Goal: Information Seeking & Learning: Find specific fact

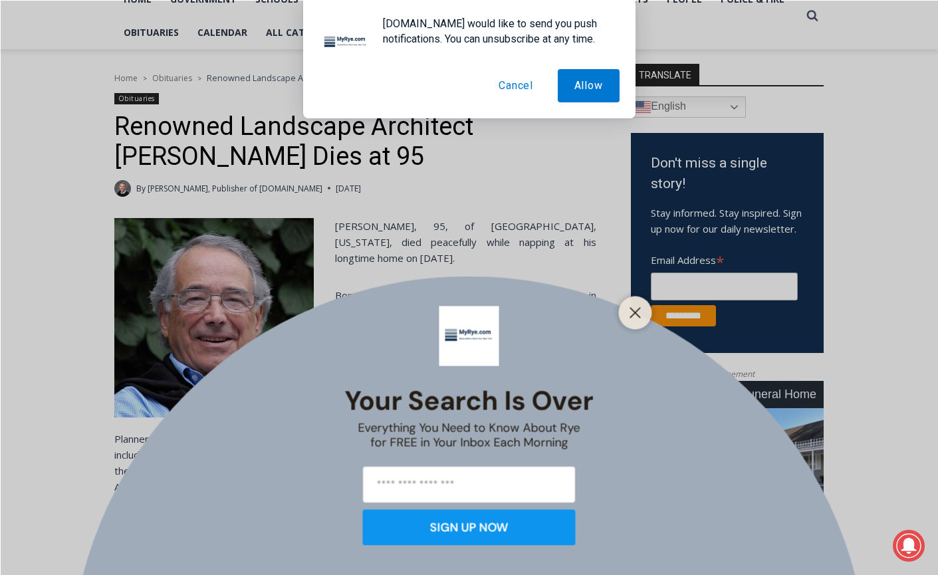
scroll to position [318, 0]
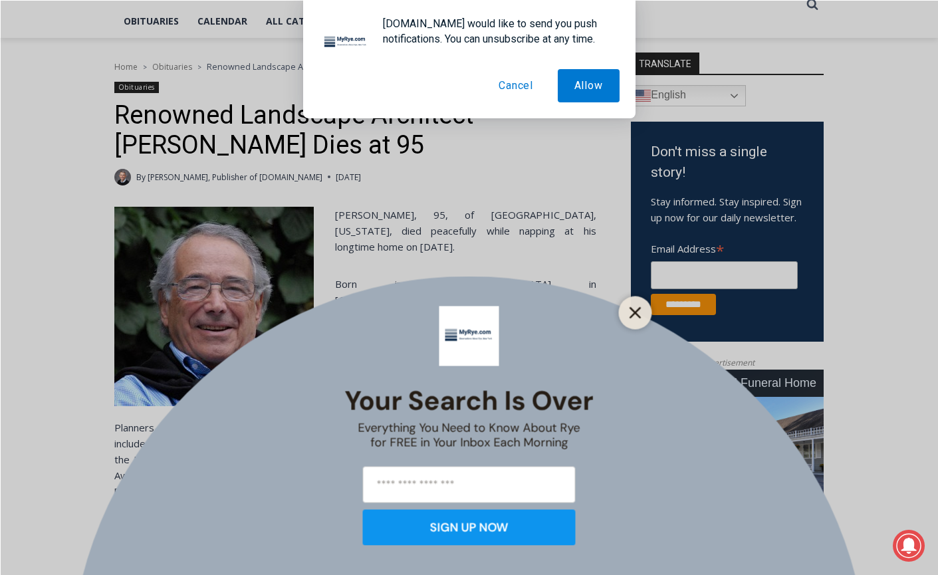
click at [632, 316] on line "Close" at bounding box center [634, 312] width 9 height 9
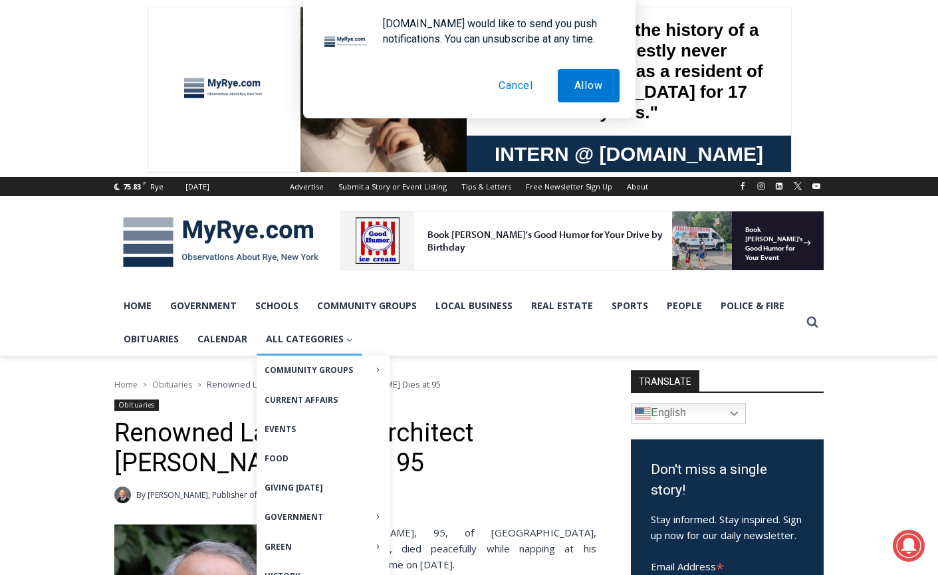
scroll to position [0, 0]
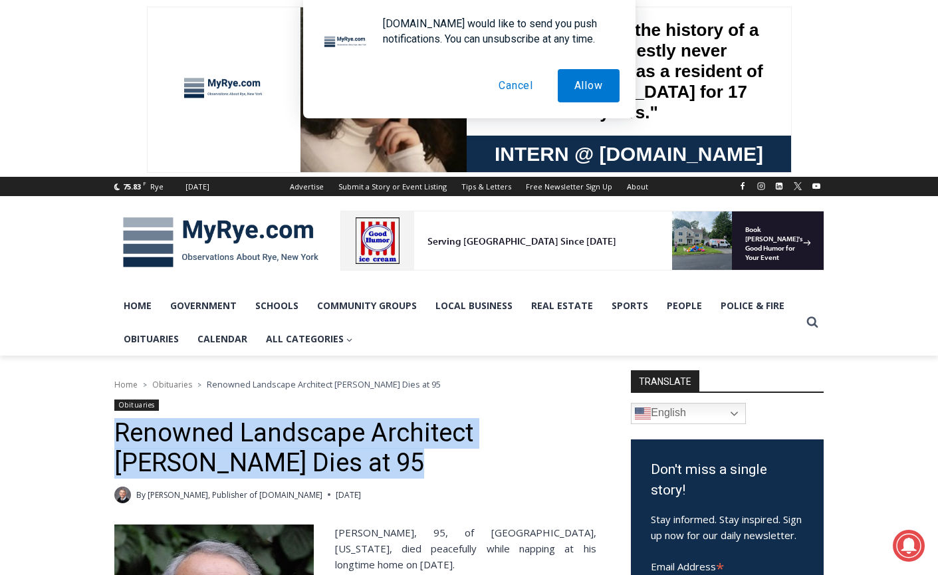
drag, startPoint x: 119, startPoint y: 430, endPoint x: 346, endPoint y: 462, distance: 229.0
click at [346, 462] on h1 "Renowned Landscape Architect [PERSON_NAME] Dies at 95" at bounding box center [355, 448] width 482 height 61
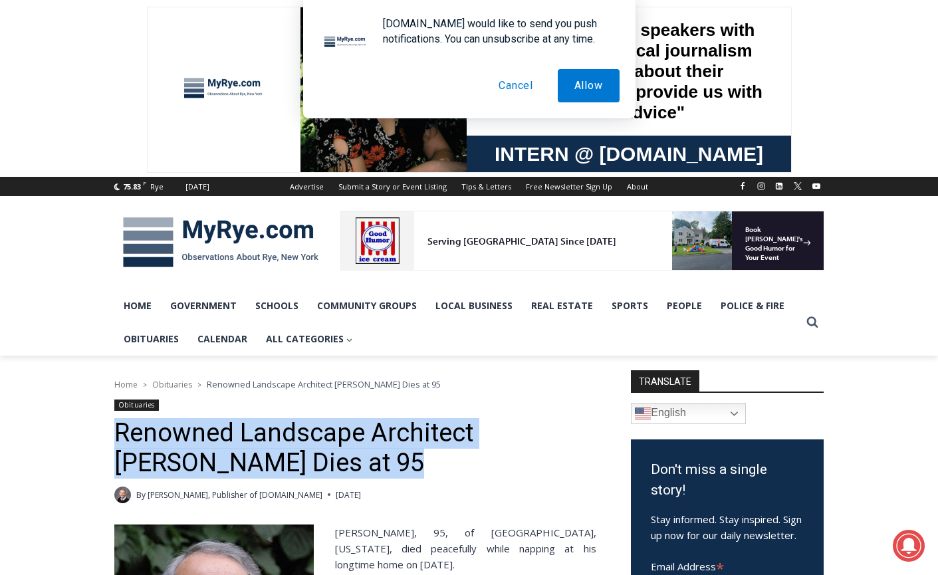
copy h1 "Renowned Landscape Architect [PERSON_NAME] Dies at 95"
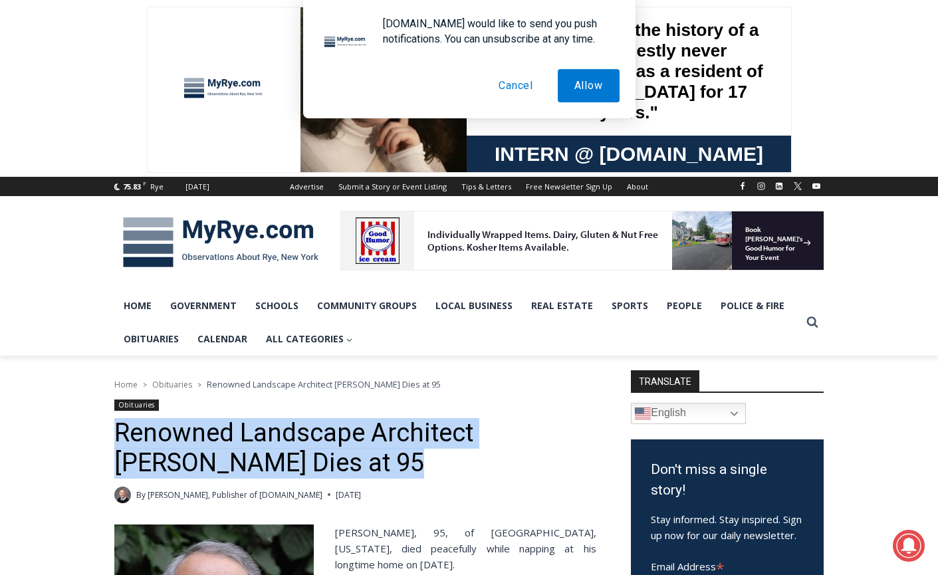
click at [151, 493] on link "[PERSON_NAME], Publisher of [DOMAIN_NAME]" at bounding box center [235, 494] width 175 height 11
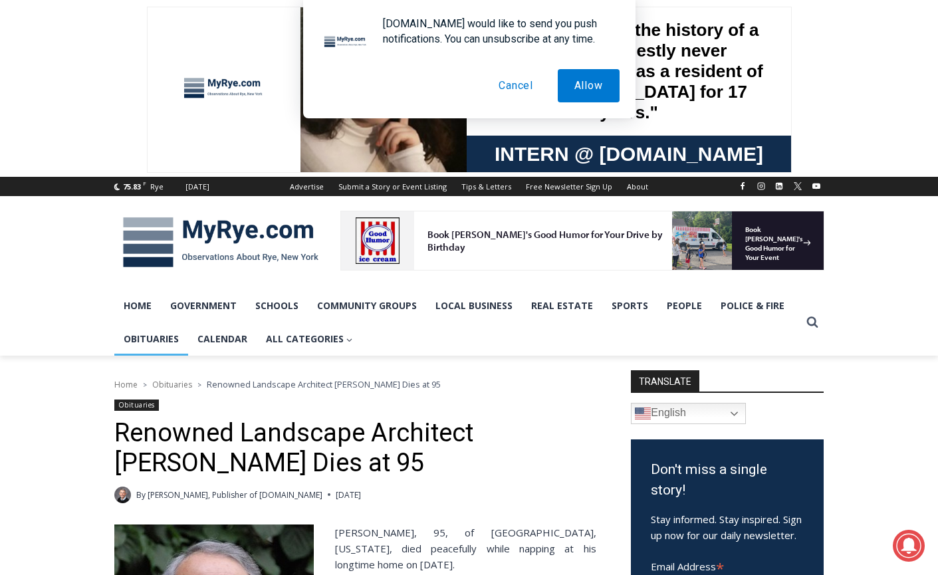
click at [142, 340] on link "Obituaries" at bounding box center [151, 338] width 74 height 33
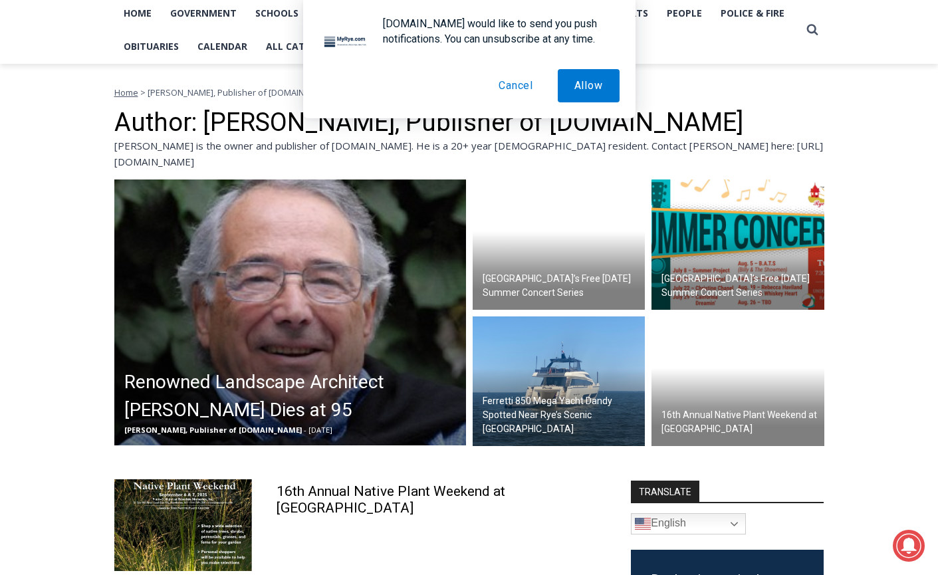
scroll to position [293, 0]
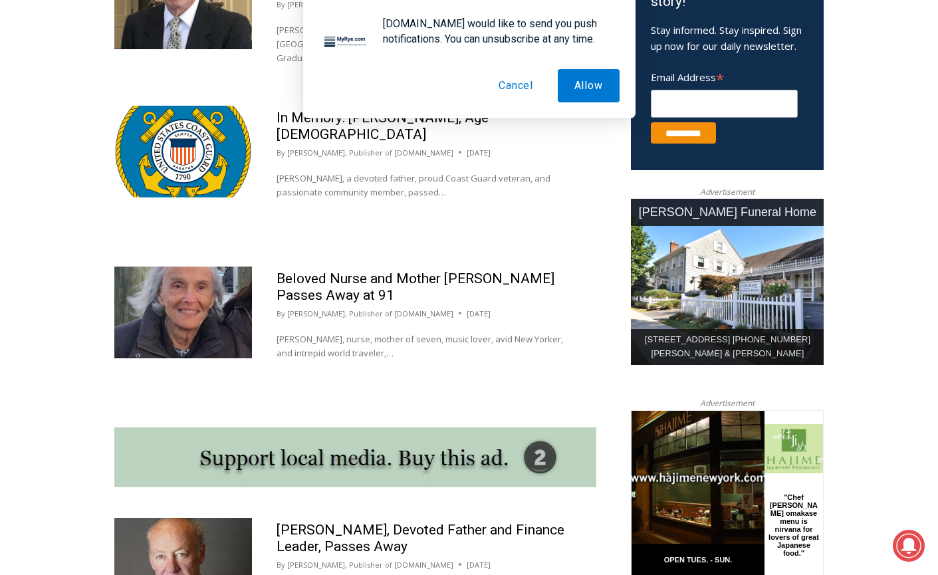
scroll to position [71, 0]
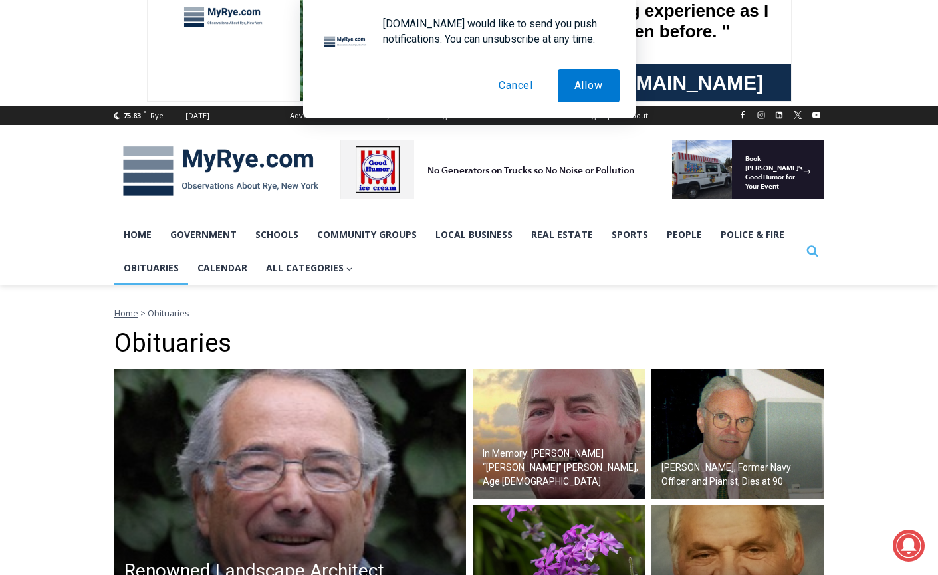
click at [809, 249] on icon "Search" at bounding box center [813, 251] width 12 height 12
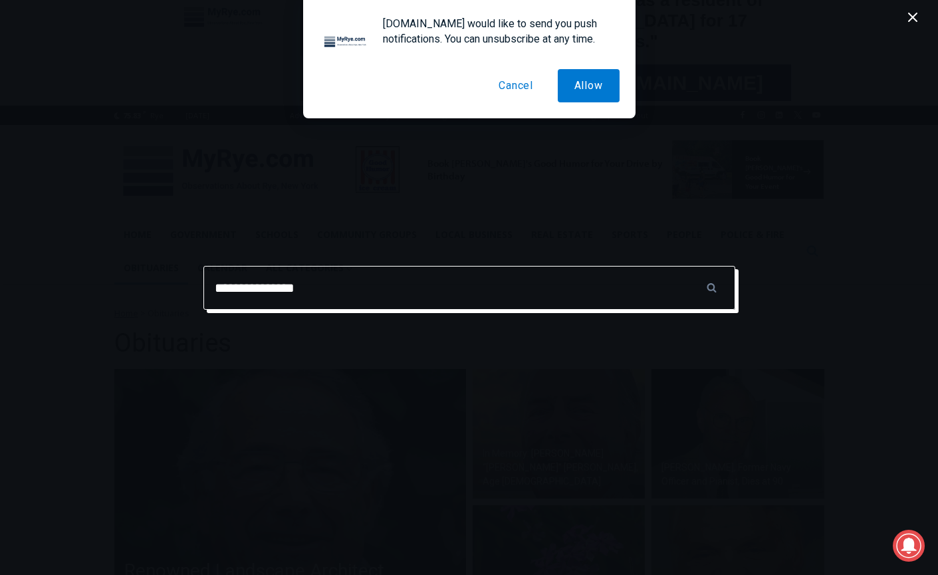
type input "**********"
click at [711, 287] on input "******" at bounding box center [712, 288] width 47 height 44
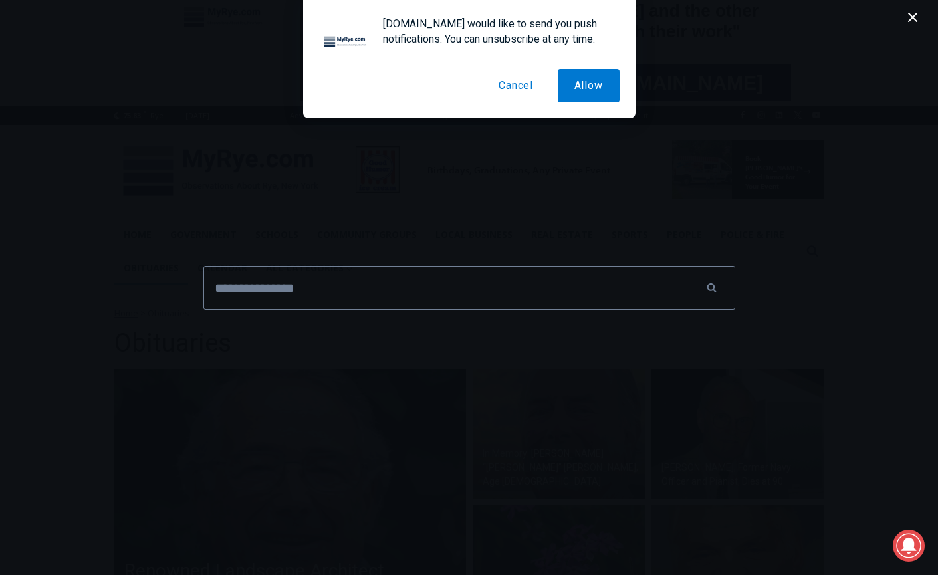
click at [512, 87] on button "Cancel" at bounding box center [516, 85] width 68 height 33
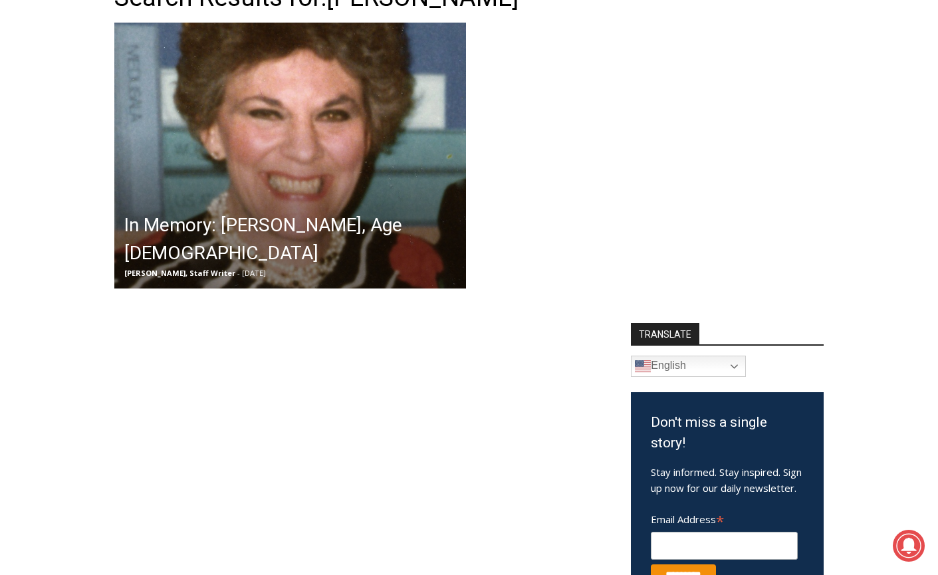
scroll to position [402, 0]
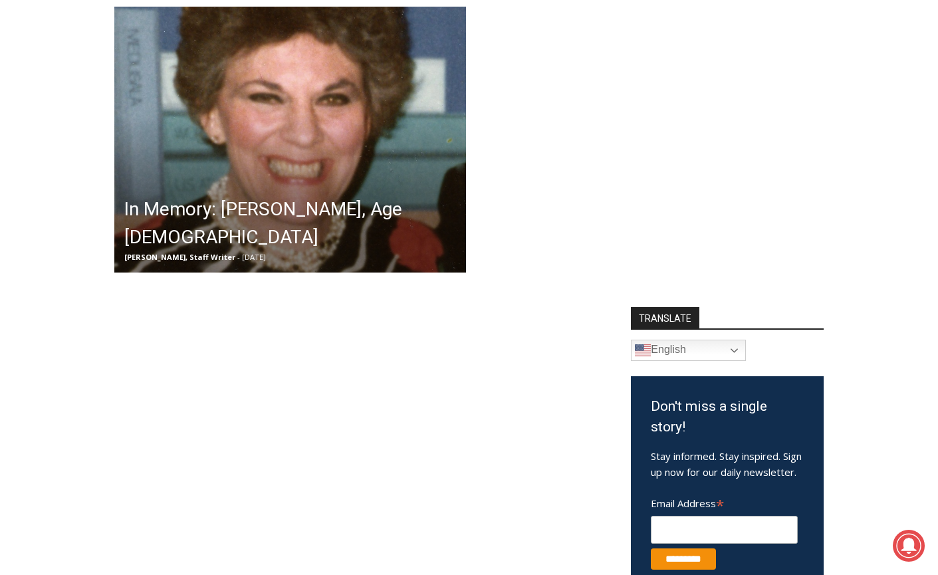
click at [251, 213] on h2 "In Memory: Phyllis Tillinghast McBride, Age 95" at bounding box center [293, 223] width 338 height 56
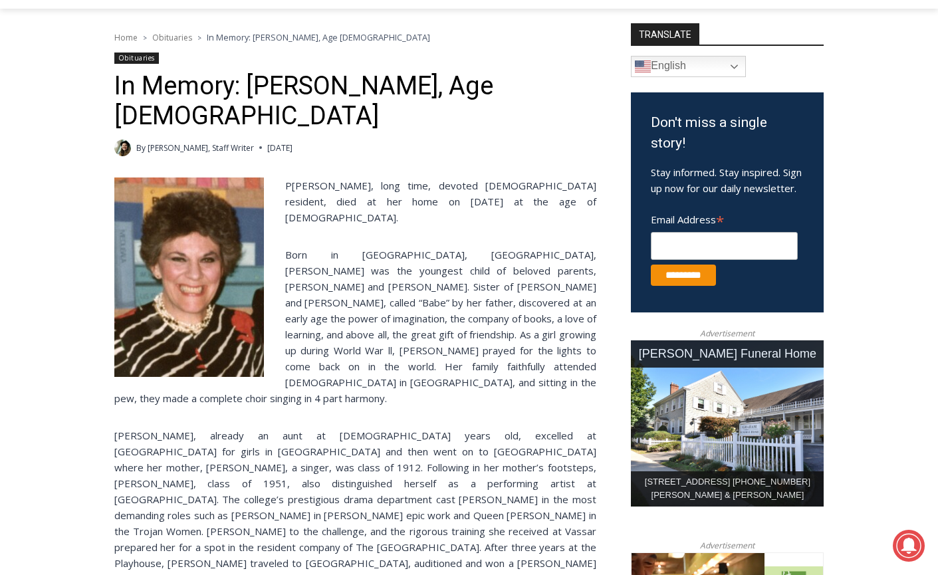
scroll to position [346, 0]
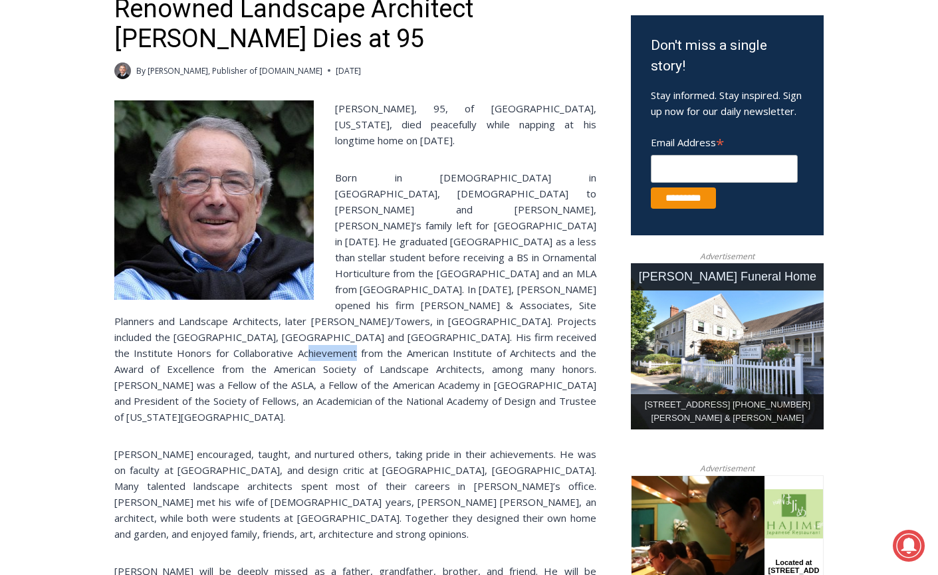
click at [233, 69] on link "Jay Sears, Publisher of MyRye.com" at bounding box center [235, 70] width 175 height 11
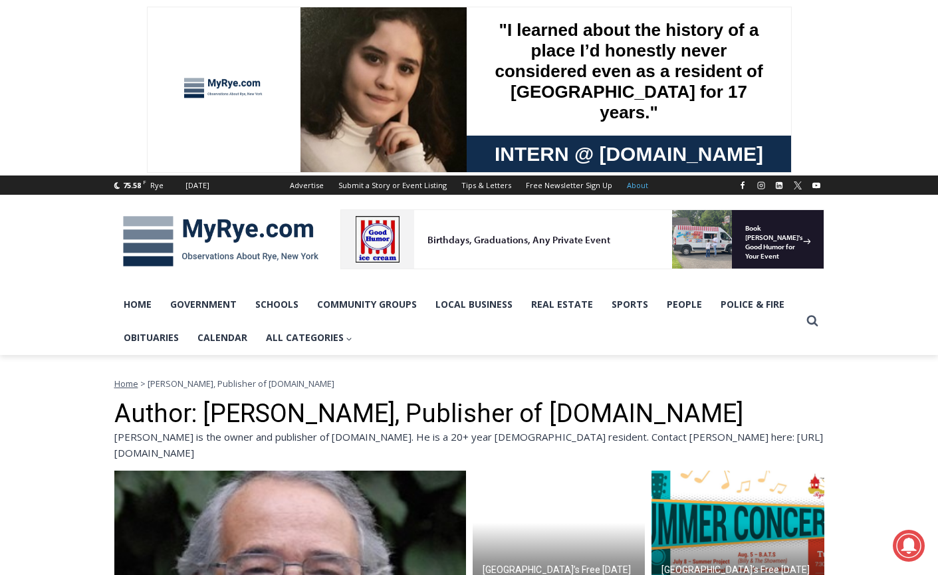
click at [636, 182] on link "About" at bounding box center [638, 185] width 36 height 19
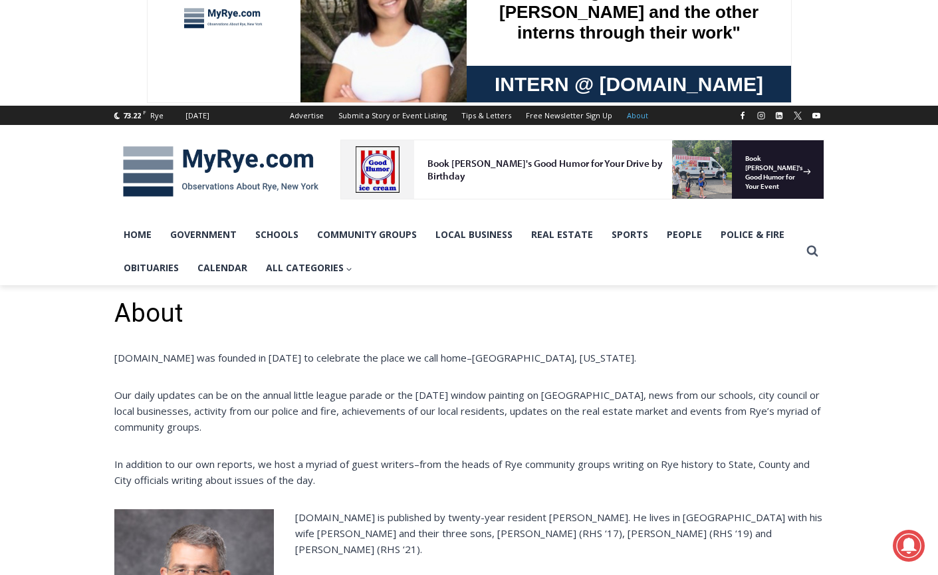
scroll to position [37, 0]
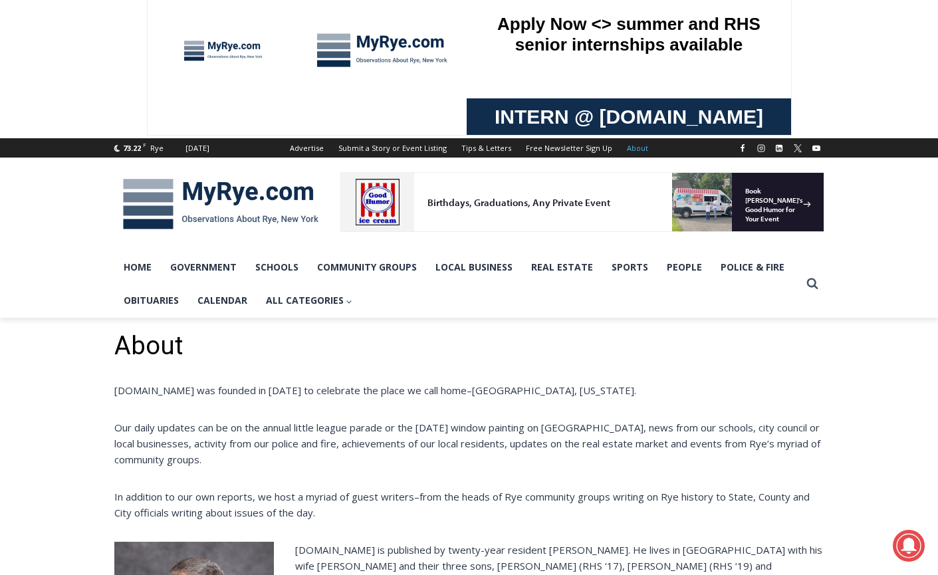
click at [631, 146] on link "About" at bounding box center [638, 147] width 36 height 19
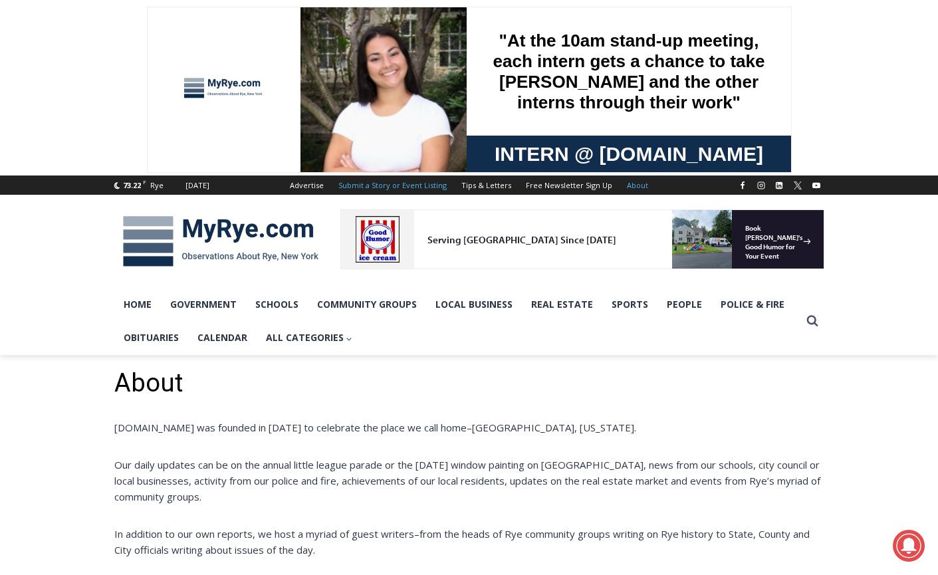
click at [412, 184] on link "Submit a Story or Event Listing" at bounding box center [392, 185] width 123 height 19
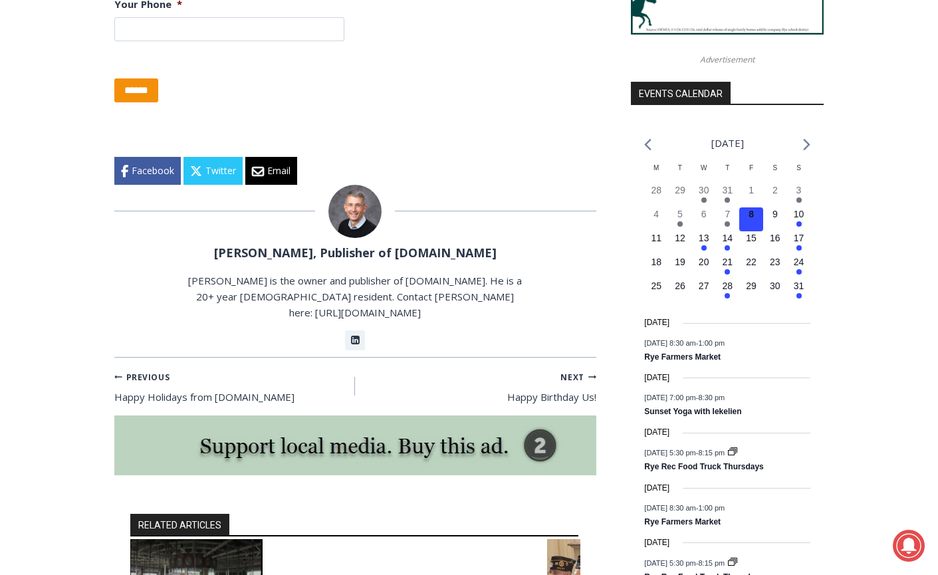
scroll to position [1406, 0]
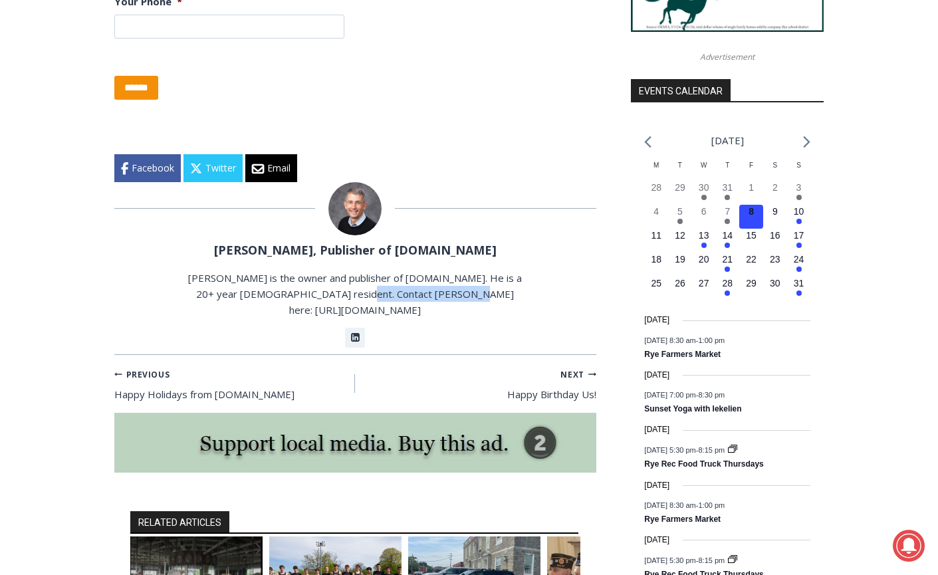
drag, startPoint x: 470, startPoint y: 336, endPoint x: 366, endPoint y: 338, distance: 104.4
click at [366, 318] on p "[PERSON_NAME] is the owner and publisher of [DOMAIN_NAME]. He is a 20+ year [DE…" at bounding box center [355, 294] width 338 height 48
copy p "https://myrye.com/tips"
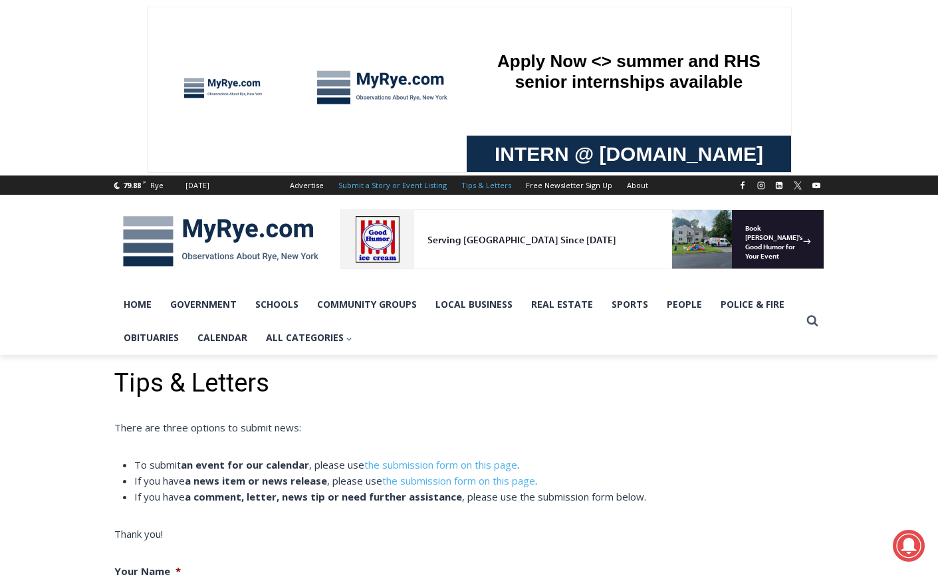
click at [366, 185] on link "Submit a Story or Event Listing" at bounding box center [392, 185] width 123 height 19
